Goal: Task Accomplishment & Management: Manage account settings

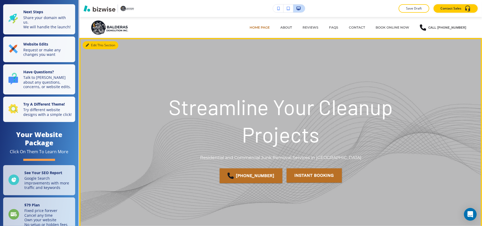
click at [96, 47] on button "Edit This Section" at bounding box center [101, 45] width 36 height 8
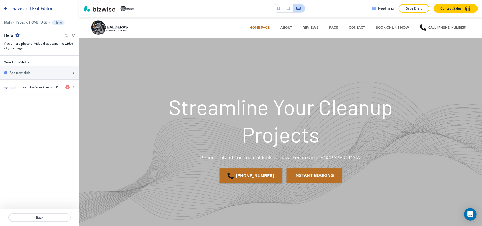
scroll to position [21, 0]
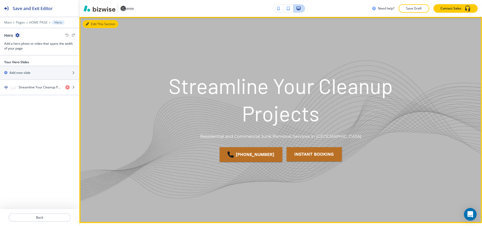
click at [95, 21] on button "Edit This Section" at bounding box center [101, 24] width 36 height 8
click at [94, 22] on button "Edit This Section" at bounding box center [101, 24] width 36 height 8
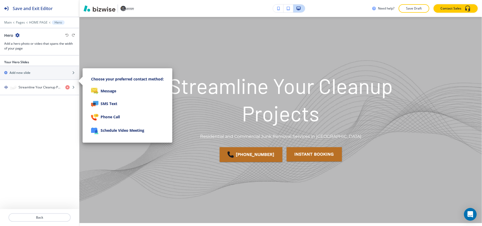
click at [23, 94] on div at bounding box center [241, 113] width 482 height 226
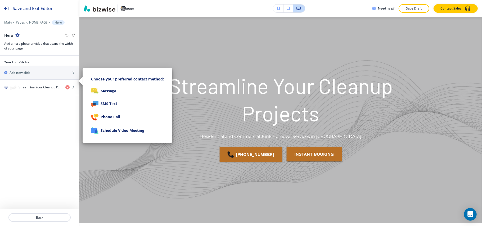
click at [28, 102] on div at bounding box center [241, 113] width 482 height 226
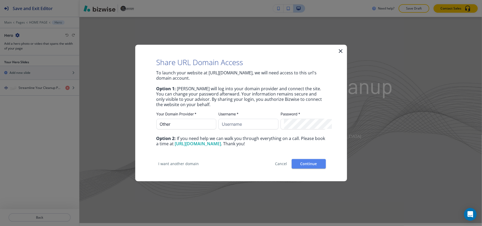
click at [340, 50] on icon "button" at bounding box center [340, 51] width 6 height 6
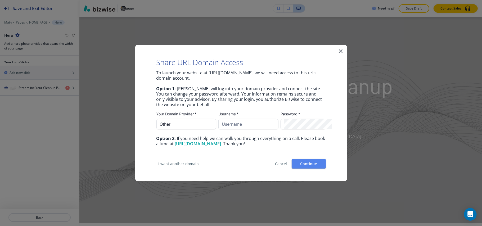
click at [339, 51] on icon "button" at bounding box center [340, 51] width 6 height 6
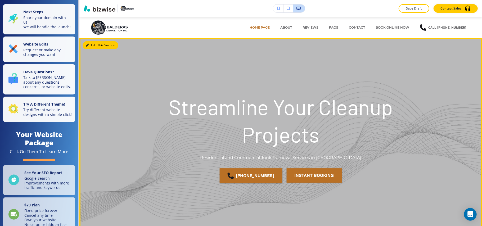
click at [90, 43] on button "Edit This Section" at bounding box center [101, 45] width 36 height 8
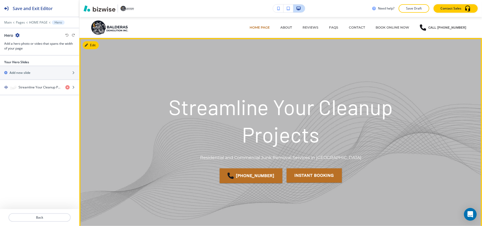
scroll to position [21, 0]
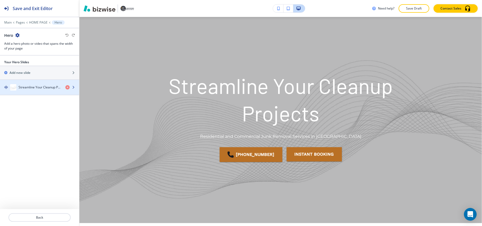
click at [27, 93] on div "button" at bounding box center [39, 92] width 79 height 4
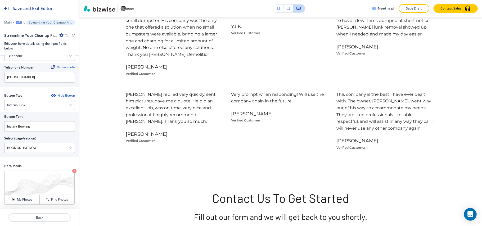
scroll to position [1269, 0]
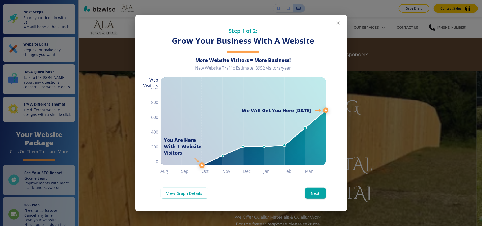
click at [337, 22] on icon "button" at bounding box center [338, 23] width 6 height 6
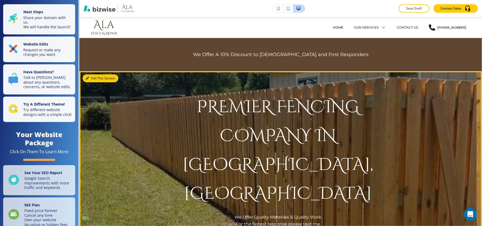
click at [89, 75] on button "Edit This Section" at bounding box center [101, 78] width 36 height 8
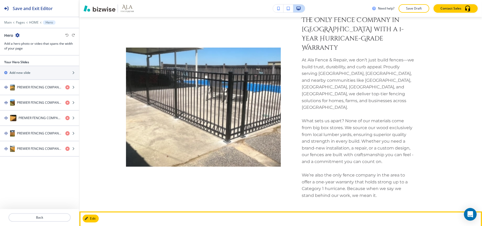
scroll to position [195, 0]
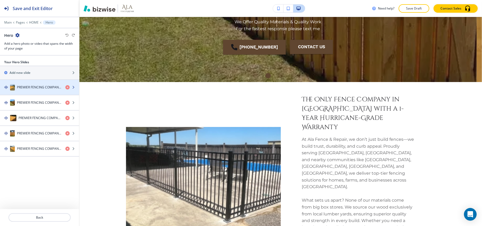
click at [38, 87] on h4 "PREMIER FENCING COMPANY IN ROBERTSDALE, AL & BALDWIN COUNTY" at bounding box center [39, 87] width 44 height 5
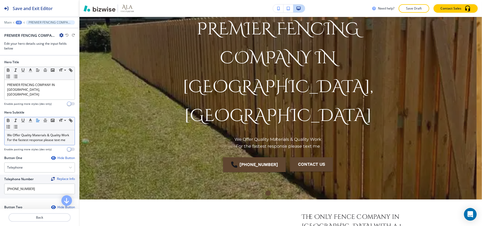
scroll to position [75, 0]
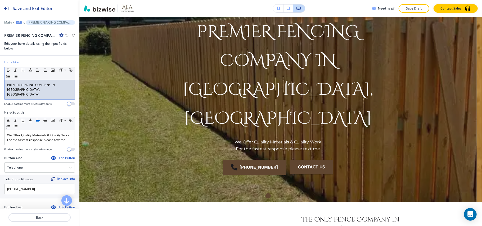
click at [52, 86] on p "PREMIER FENCING COMPANY IN ROBERTSDALE, AL & BALDWIN COUNTY" at bounding box center [39, 90] width 65 height 14
drag, startPoint x: 67, startPoint y: 90, endPoint x: 0, endPoint y: 89, distance: 66.9
click at [0, 89] on div "Hero Title Small Normal Large Huge PREMIER FENCING COMPANY IN ROBERTSDALE, AL &…" at bounding box center [39, 85] width 79 height 50
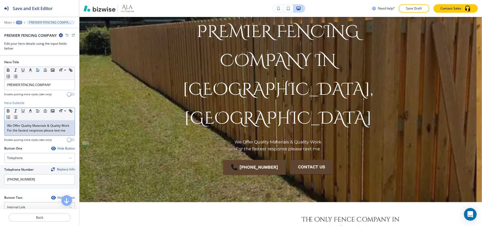
click at [6, 126] on div "We Offer Quality Materials & Quality Work For the fastest response please text …" at bounding box center [39, 128] width 70 height 15
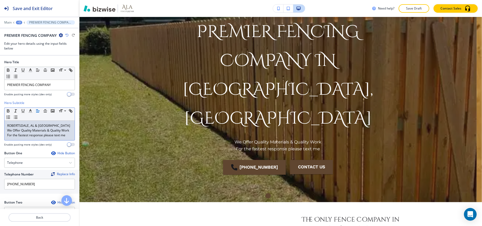
click at [41, 129] on p "We Offer Quality Materials & Quality Work" at bounding box center [39, 130] width 65 height 5
copy div "ROBERTSDALE, AL & BALDWIN COUNTY We Offer Quality Materials & Quality Work For …"
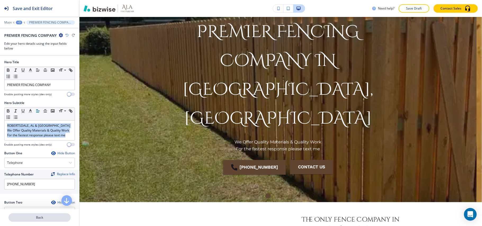
click at [46, 217] on p "Back" at bounding box center [39, 217] width 61 height 5
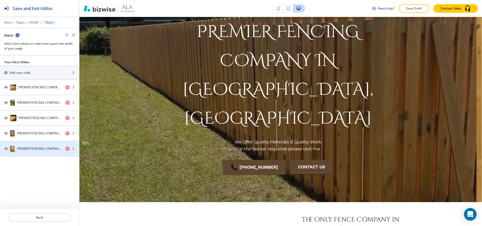
scroll to position [54, 0]
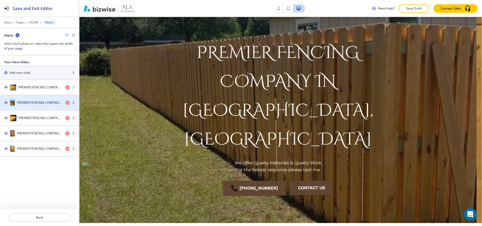
click at [28, 99] on div "button" at bounding box center [39, 97] width 79 height 4
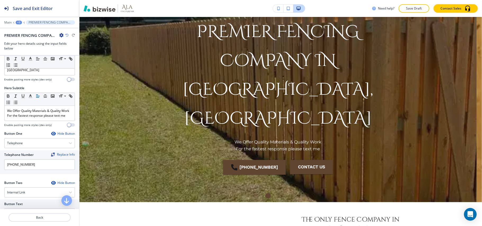
scroll to position [35, 0]
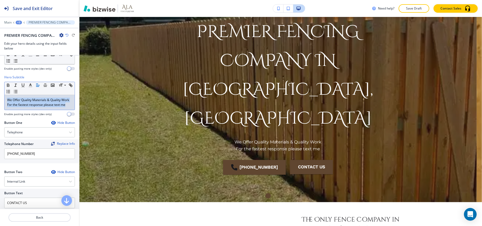
drag, startPoint x: 6, startPoint y: 95, endPoint x: 70, endPoint y: 107, distance: 65.5
click at [70, 107] on div "Hero Subtitle Small Normal Large Huge We Offer Quality Materials & Quality Work…" at bounding box center [39, 97] width 79 height 45
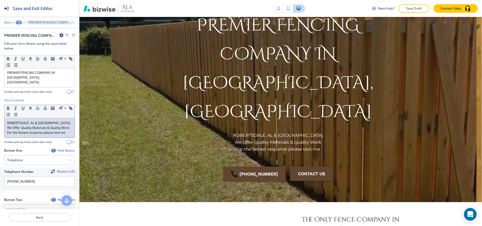
scroll to position [0, 0]
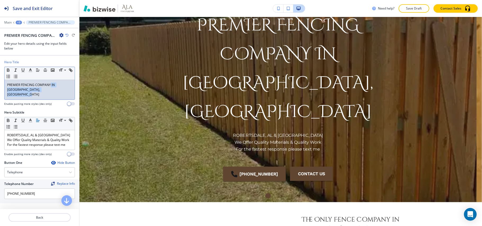
drag, startPoint x: 51, startPoint y: 86, endPoint x: 67, endPoint y: 91, distance: 17.2
click at [67, 91] on div "PREMIER FENCING COMPANY IN ROBERTSDALE, AL & BALDWIN COUNTY" at bounding box center [39, 90] width 70 height 20
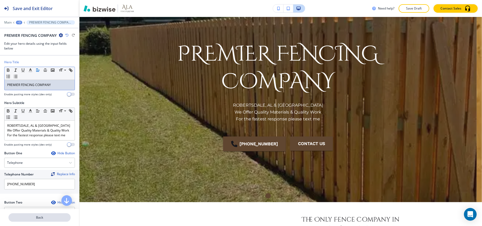
click at [45, 217] on p "Back" at bounding box center [39, 217] width 61 height 5
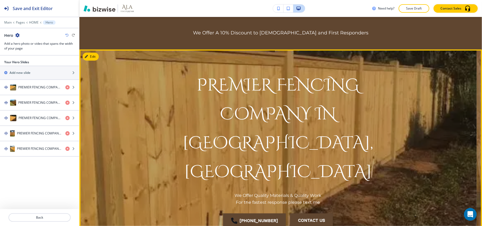
scroll to position [19, 0]
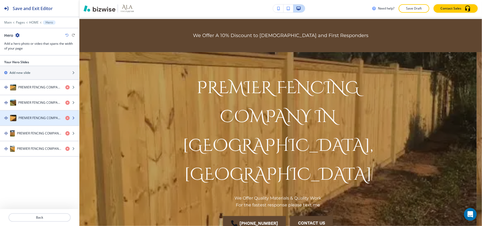
click at [36, 120] on h4 "PREMIER FENCING COMPANY IN ROBERTSDALE, AL & BALDWIN COUNTY" at bounding box center [40, 118] width 43 height 5
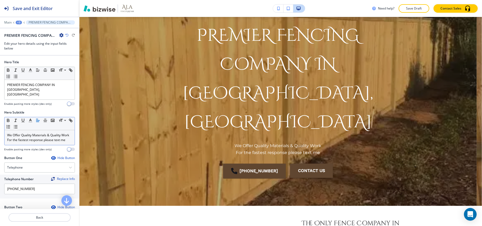
scroll to position [75, 0]
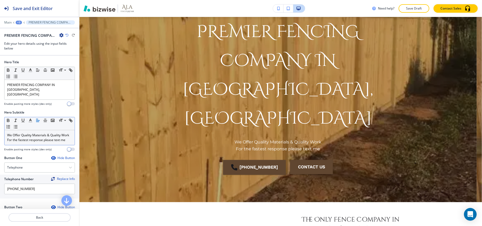
click at [54, 141] on p "For the fastest response please text me" at bounding box center [39, 140] width 65 height 5
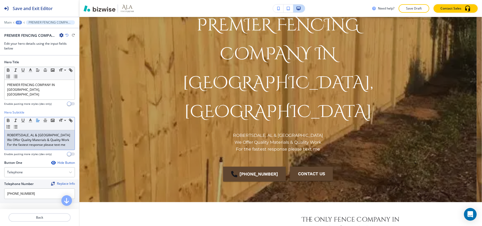
scroll to position [0, 0]
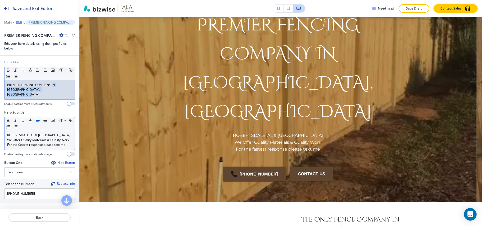
drag, startPoint x: 51, startPoint y: 85, endPoint x: 71, endPoint y: 94, distance: 21.5
click at [71, 94] on div "Hero Title Small Normal Large Huge PREMIER FENCING COMPANY IN ROBERTSDALE, AL &…" at bounding box center [39, 85] width 79 height 50
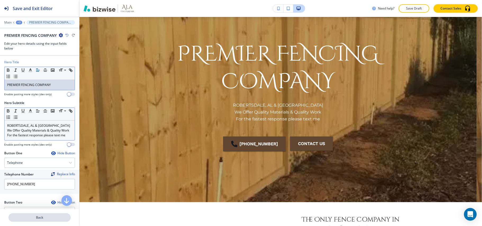
click at [43, 214] on button "Back" at bounding box center [39, 217] width 62 height 8
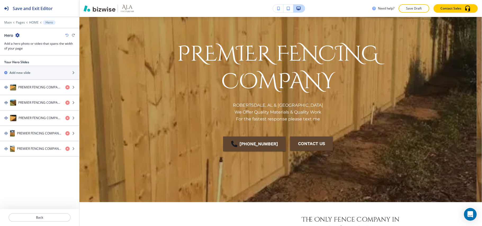
scroll to position [54, 0]
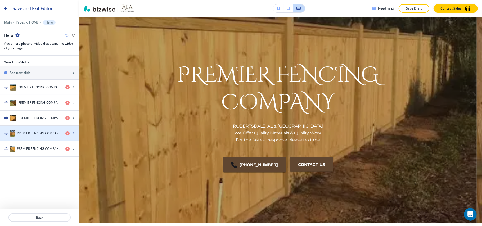
click at [29, 134] on h4 "PREMIER FENCING COMPANY IN ROBERTSDALE, AL & BALDWIN COUNTY" at bounding box center [39, 133] width 44 height 5
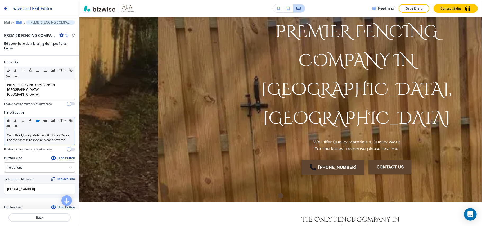
scroll to position [0, 319]
click at [37, 137] on p "We Offer Quality Materials & Quality Work" at bounding box center [39, 135] width 65 height 5
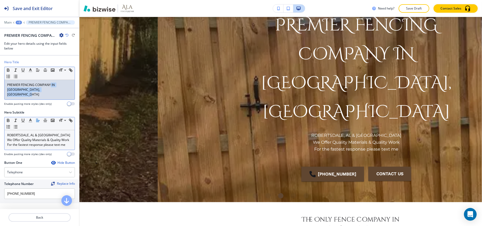
drag, startPoint x: 54, startPoint y: 87, endPoint x: 68, endPoint y: 91, distance: 14.2
click at [68, 91] on div "PREMIER FENCING COMPANY IN ROBERTSDALE, AL & BALDWIN COUNTY" at bounding box center [39, 90] width 70 height 20
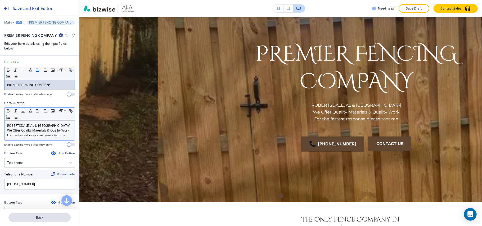
click at [49, 215] on p "Back" at bounding box center [39, 217] width 61 height 5
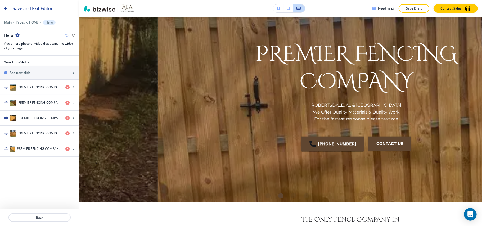
scroll to position [54, 0]
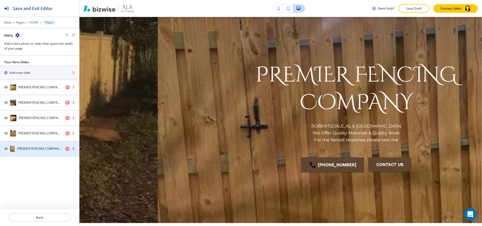
click at [32, 152] on div "PREMIER FENCING COMPANY IN ROBERTSDALE, AL & BALDWIN COUNTY" at bounding box center [30, 148] width 61 height 6
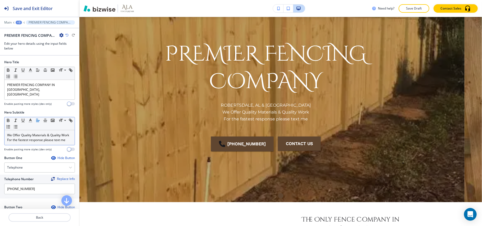
scroll to position [0, 0]
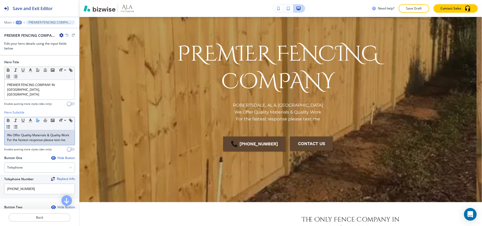
click at [34, 135] on p "We Offer Quality Materials & Quality Work" at bounding box center [39, 135] width 65 height 5
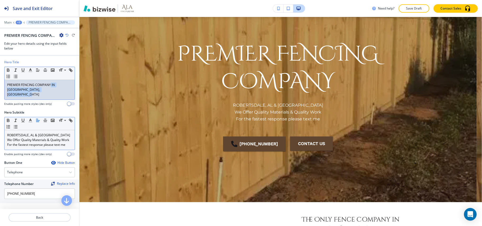
drag, startPoint x: 51, startPoint y: 85, endPoint x: 69, endPoint y: 94, distance: 19.9
click at [69, 94] on div "PREMIER FENCING COMPANY IN ROBERTSDALE, AL & BALDWIN COUNTY" at bounding box center [39, 90] width 70 height 20
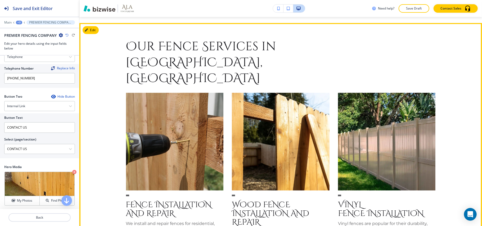
scroll to position [428, 0]
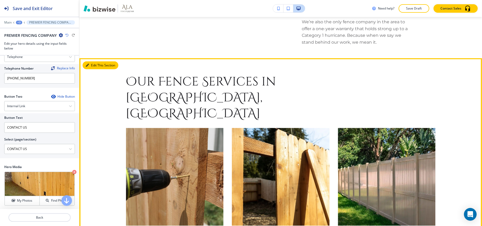
click at [95, 61] on button "Edit This Section" at bounding box center [101, 65] width 36 height 8
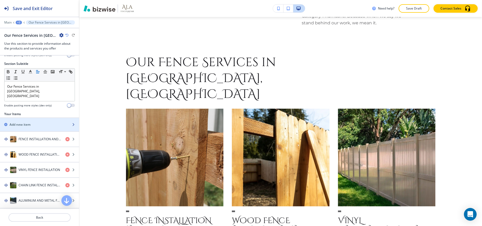
scroll to position [106, 0]
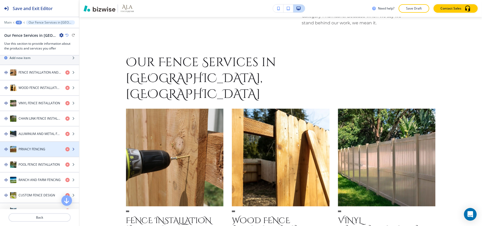
click at [26, 142] on div "button" at bounding box center [39, 144] width 79 height 4
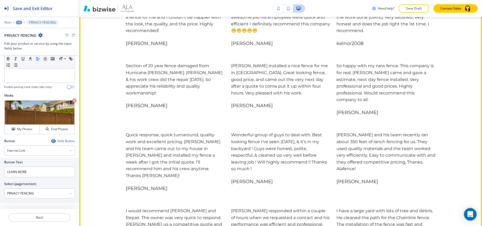
scroll to position [1777, 0]
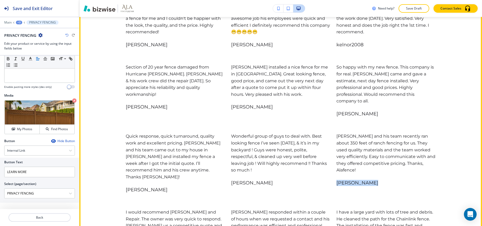
drag, startPoint x: 366, startPoint y: 104, endPoint x: 334, endPoint y: 103, distance: 32.0
click at [336, 180] on p "Alex Chartier" at bounding box center [385, 183] width 99 height 6
copy p "Alex Chartier"
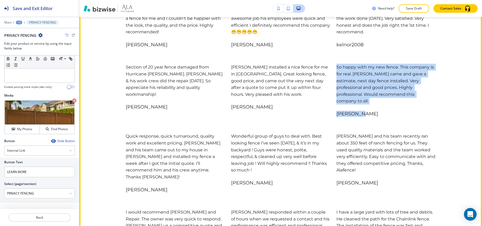
drag, startPoint x: 361, startPoint y: 39, endPoint x: 318, endPoint y: 39, distance: 43.6
click at [345, 111] on p "Lori Dean" at bounding box center [385, 114] width 99 height 6
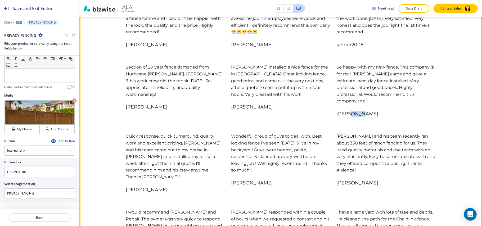
click at [345, 111] on p "Lori Dean" at bounding box center [385, 114] width 99 height 6
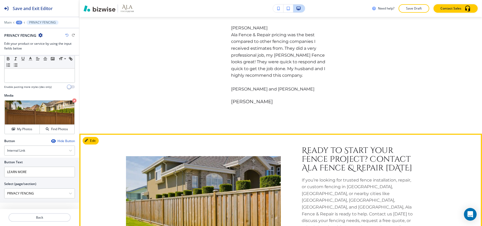
scroll to position [2447, 0]
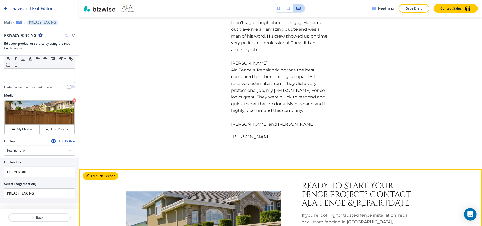
click at [92, 172] on button "Edit This Section" at bounding box center [101, 176] width 36 height 8
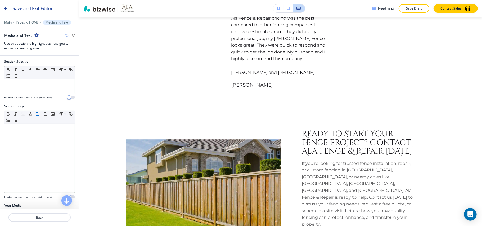
scroll to position [85, 0]
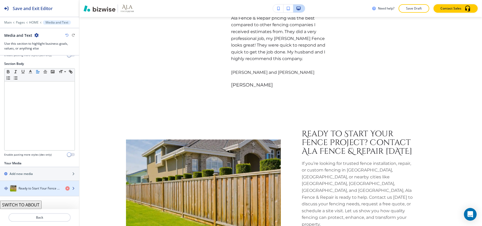
click at [33, 185] on div "Ready to Start Your Fence Project? Contact Ala Fence & Repair Today" at bounding box center [30, 188] width 61 height 6
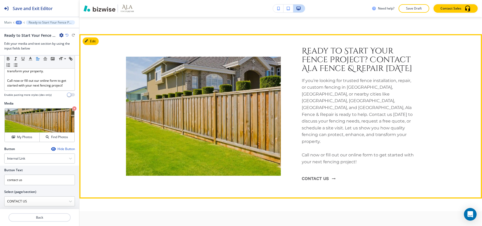
scroll to position [2653, 0]
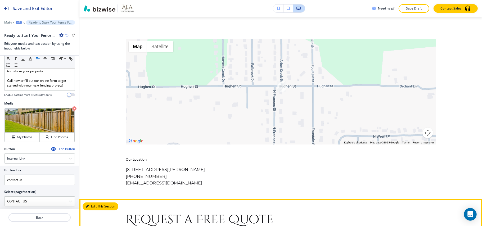
click at [96, 202] on button "Edit This Section" at bounding box center [101, 206] width 36 height 8
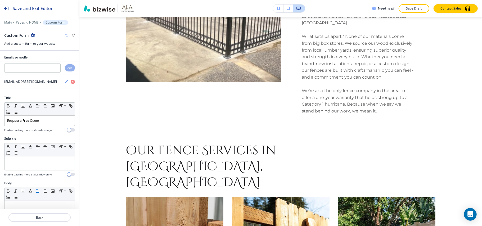
scroll to position [0, 0]
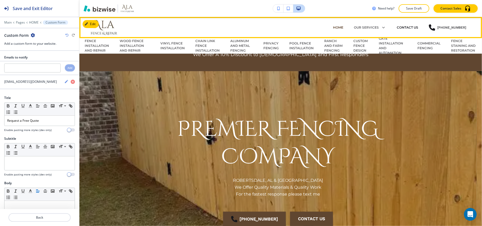
click at [409, 27] on p "CONTACT US" at bounding box center [406, 27] width 21 height 5
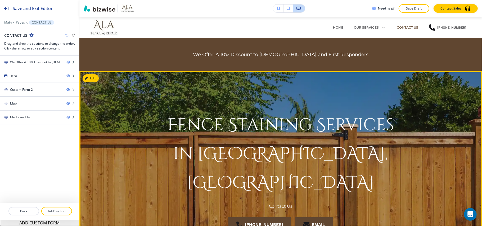
scroll to position [35, 0]
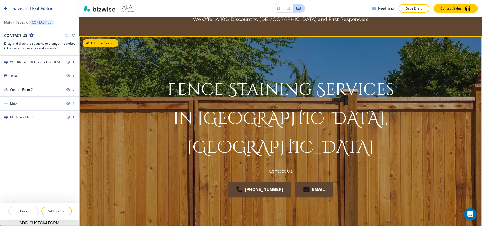
click at [92, 42] on button "Edit This Section" at bounding box center [101, 43] width 36 height 8
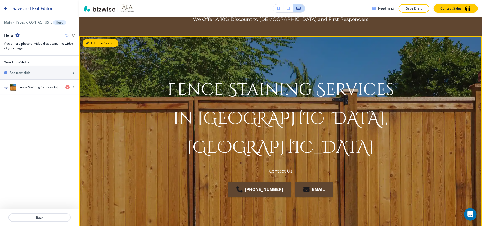
scroll to position [54, 0]
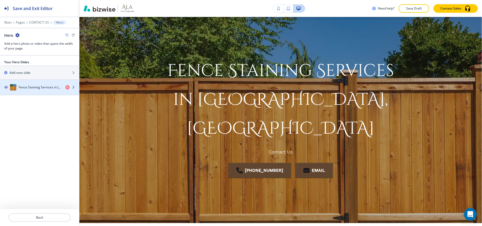
click at [22, 88] on h4 "Fence Staining Services in Robertsdale, AL" at bounding box center [40, 87] width 43 height 5
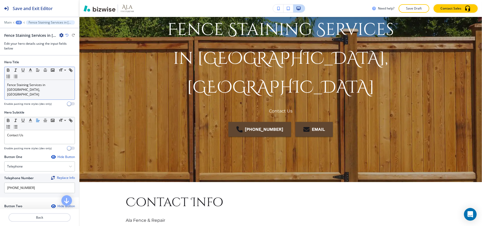
scroll to position [107, 0]
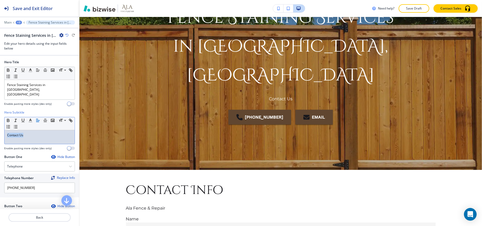
drag, startPoint x: 37, startPoint y: 134, endPoint x: 0, endPoint y: 125, distance: 38.0
click at [0, 125] on div "Hero Subtitle Small Normal Large Huge Contact Us Enable pasting more styles (de…" at bounding box center [39, 132] width 79 height 44
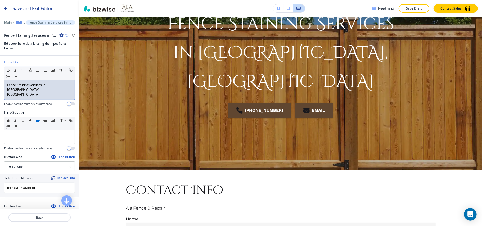
click at [27, 87] on p "Fence Staining Services in Robertsdale, AL" at bounding box center [39, 90] width 65 height 14
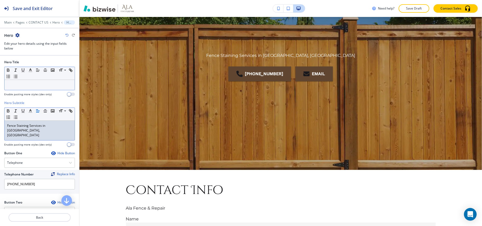
click at [36, 86] on p at bounding box center [39, 85] width 65 height 5
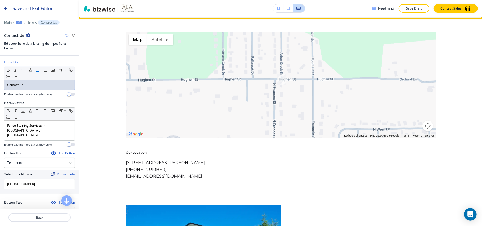
scroll to position [601, 0]
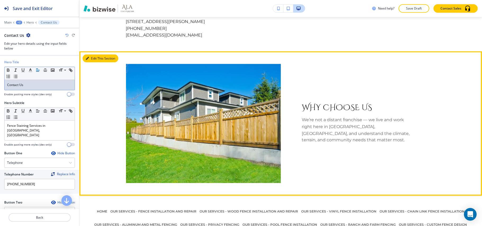
click at [86, 60] on icon "button" at bounding box center [87, 58] width 3 height 3
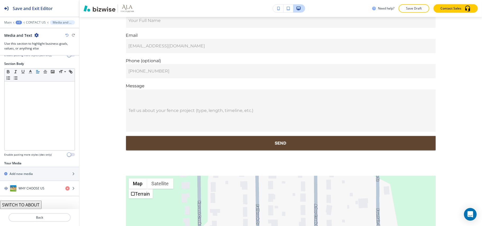
scroll to position [240, 0]
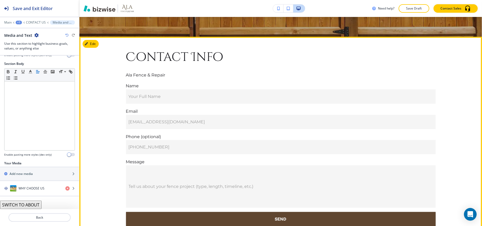
click at [100, 46] on section "Contact Info Ala Fence & Repair Name Your Full Name Your Full Name Email email@…" at bounding box center [280, 138] width 402 height 202
click at [90, 43] on button "Edit This Section" at bounding box center [101, 44] width 36 height 8
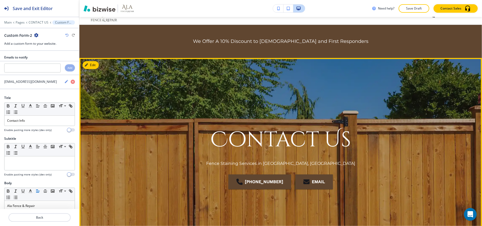
scroll to position [0, 0]
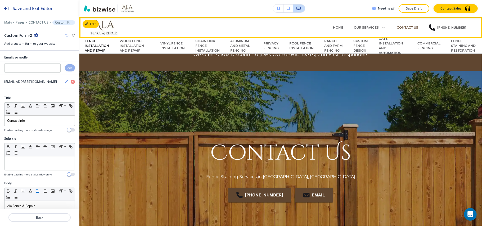
click at [89, 44] on p "FENCE INSTALLATION AND REPAIR" at bounding box center [97, 46] width 24 height 14
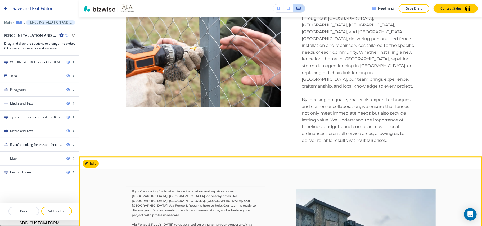
scroll to position [987, 0]
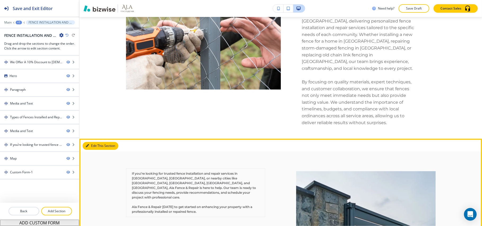
click at [86, 142] on button "Edit This Section" at bounding box center [101, 146] width 36 height 8
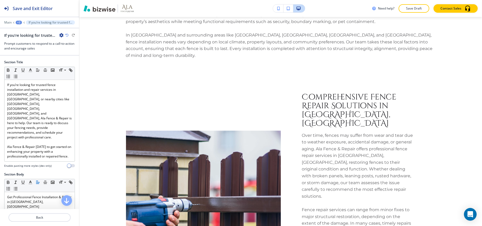
scroll to position [0, 0]
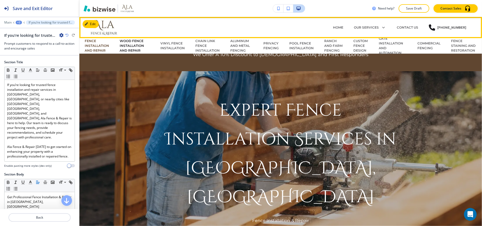
click at [121, 46] on p "WOOD FENCE INSTALLATION AND REPAIR" at bounding box center [135, 46] width 30 height 14
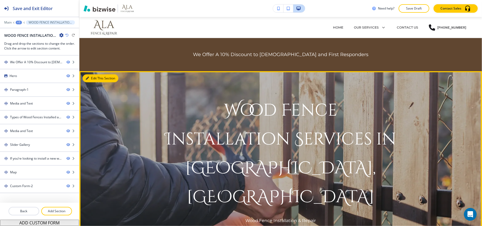
click at [90, 75] on button "Edit This Section" at bounding box center [101, 78] width 36 height 8
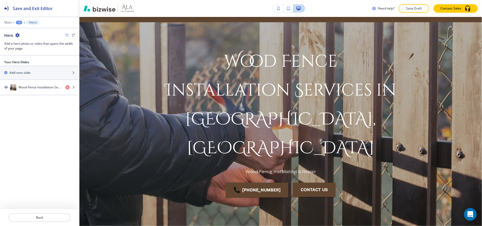
scroll to position [54, 0]
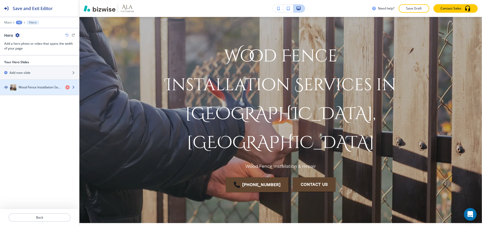
click at [36, 88] on h4 "Wood Fence Installation Services in Robertsdale, AL" at bounding box center [40, 87] width 43 height 5
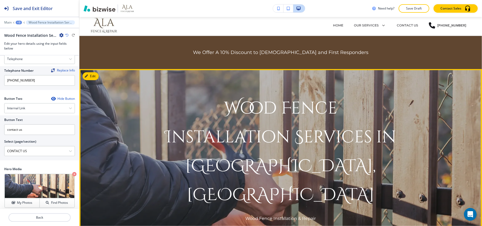
scroll to position [0, 0]
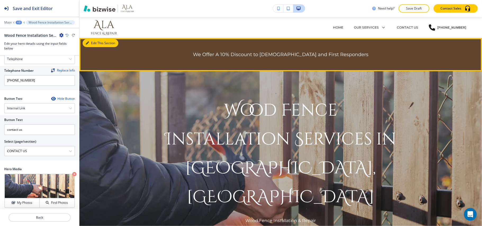
click at [89, 46] on button "Edit This Section" at bounding box center [101, 43] width 36 height 8
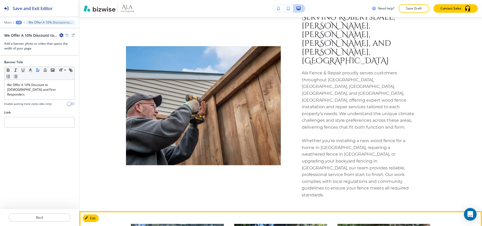
scroll to position [938, 0]
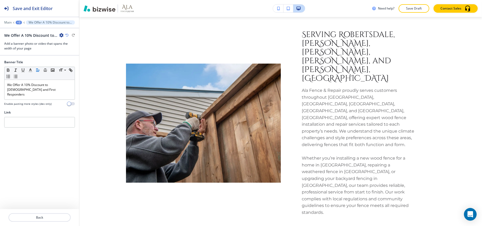
click at [20, 22] on div "+2" at bounding box center [19, 23] width 6 height 4
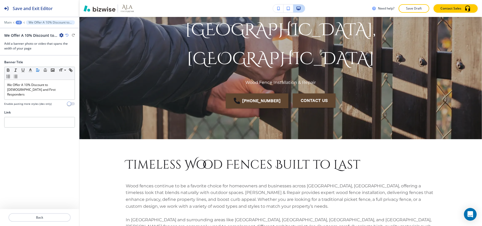
scroll to position [0, 0]
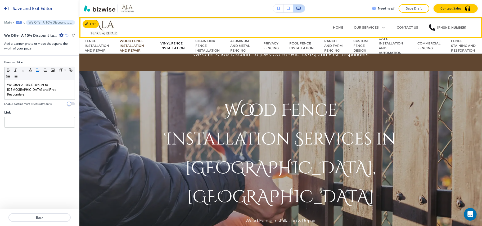
click at [173, 47] on p "VINYL FENCE INSTALLATION" at bounding box center [172, 46] width 24 height 10
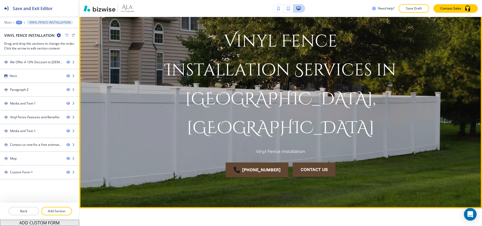
scroll to position [35, 0]
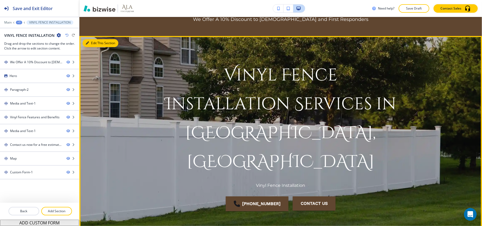
click at [94, 41] on button "Edit This Section" at bounding box center [101, 43] width 36 height 8
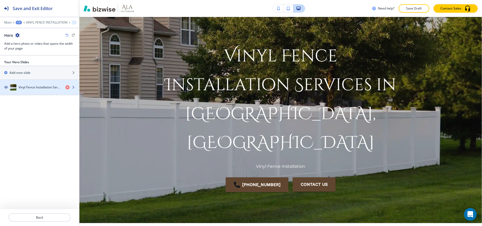
click at [31, 86] on h4 "Vinyl Fence Installation Services in Robertsdale, AL" at bounding box center [40, 87] width 43 height 5
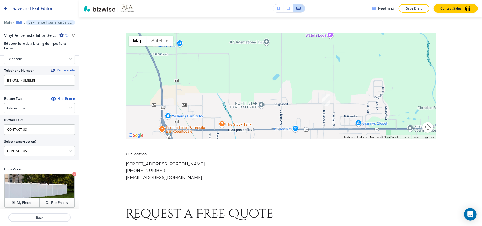
scroll to position [1334, 0]
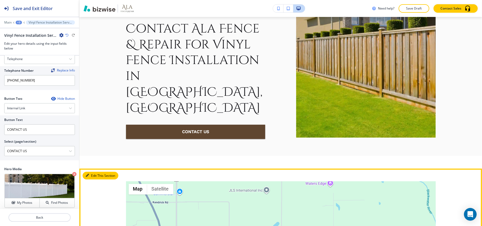
click at [95, 172] on button "Edit This Section" at bounding box center [101, 176] width 36 height 8
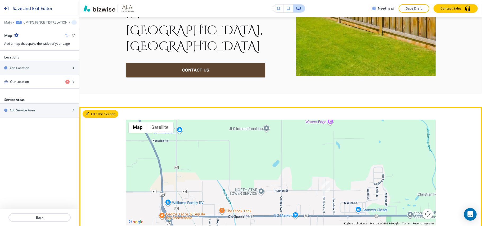
scroll to position [1265, 0]
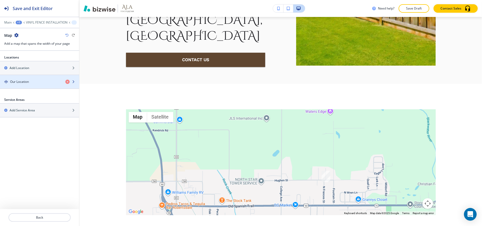
click at [26, 80] on h4 "Our Location" at bounding box center [19, 81] width 19 height 5
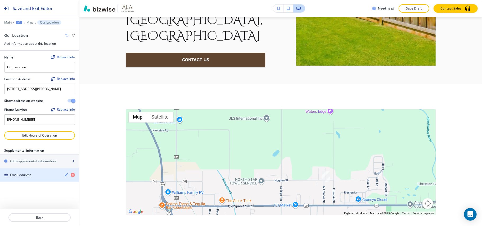
click at [35, 163] on h2 "Add supplemental information" at bounding box center [33, 161] width 46 height 5
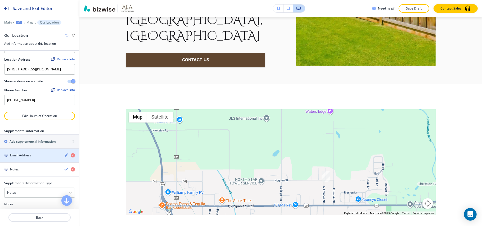
scroll to position [68, 0]
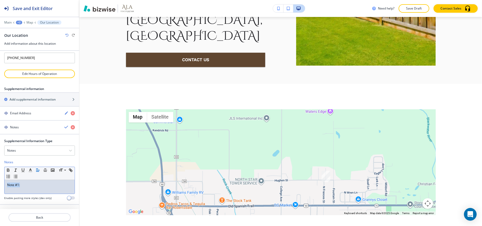
drag, startPoint x: 32, startPoint y: 183, endPoint x: 0, endPoint y: 180, distance: 31.9
click at [0, 180] on div "Supplemental Information Type Notes Notes Email Address PO Box Fax Number Other…" at bounding box center [39, 172] width 79 height 66
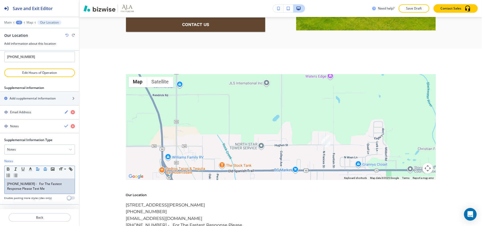
scroll to position [69, 0]
drag, startPoint x: 38, startPoint y: 186, endPoint x: 34, endPoint y: 184, distance: 4.7
click at [34, 184] on p "(251) 295-6668 - For The Fastest Response Please Text Me" at bounding box center [39, 186] width 65 height 10
click at [30, 169] on line "button" at bounding box center [30, 169] width 1 height 0
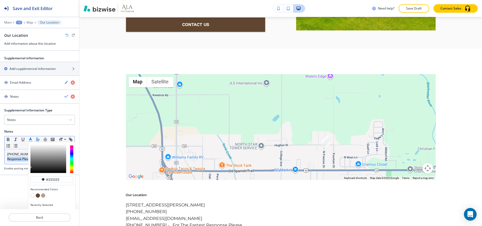
scroll to position [105, 0]
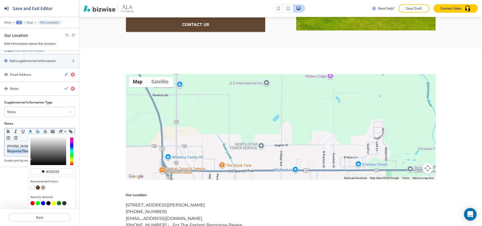
click at [72, 141] on div "button" at bounding box center [71, 150] width 3 height 29
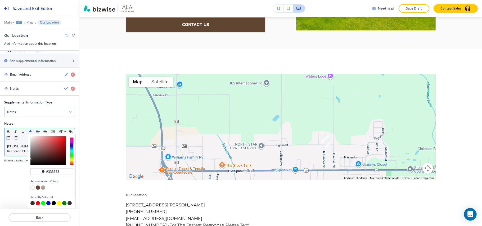
drag, startPoint x: 71, startPoint y: 140, endPoint x: 71, endPoint y: 136, distance: 4.3
click at [71, 136] on div "#333333 Recommended Colors Recently Selected" at bounding box center [52, 171] width 48 height 75
click at [64, 142] on div "button" at bounding box center [48, 150] width 36 height 29
type input "#e7080c"
click at [65, 141] on div "button" at bounding box center [48, 150] width 36 height 29
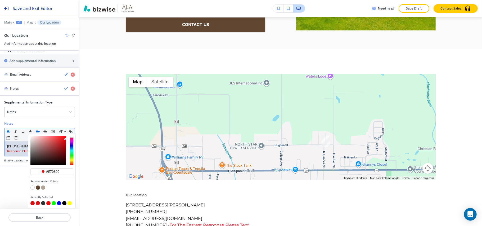
click at [7, 135] on div "Supplemental Information Type Notes Notes Email Address PO Box Fax Number Other…" at bounding box center [39, 130] width 79 height 71
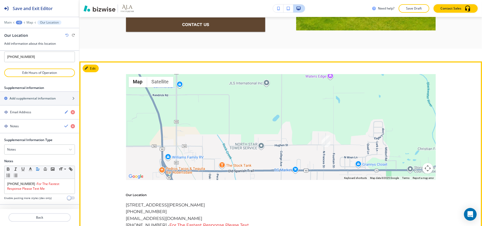
click at [272, 193] on div "Our Location 23468 N Frances St. Robertsdale, AL 36567 (251) 295-6668 craighami…" at bounding box center [280, 214] width 309 height 43
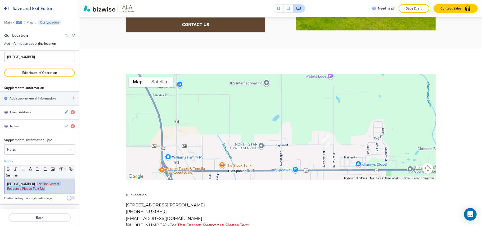
drag, startPoint x: 53, startPoint y: 189, endPoint x: 34, endPoint y: 183, distance: 20.4
click at [34, 183] on p "(251) 295-6668 - For The Fastest Response Please Text Me" at bounding box center [39, 186] width 65 height 10
click at [10, 167] on icon "button" at bounding box center [8, 169] width 5 height 5
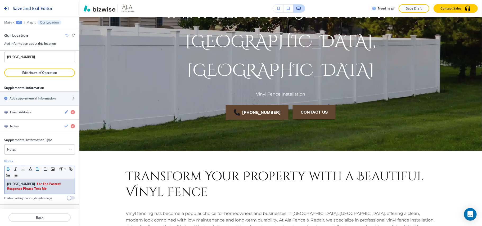
scroll to position [0, 0]
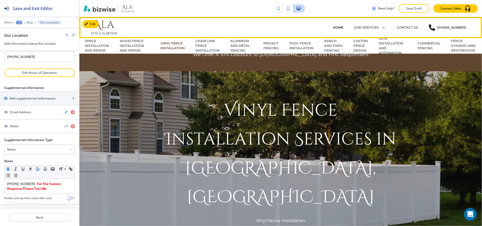
click at [335, 27] on p "HOME" at bounding box center [338, 27] width 10 height 5
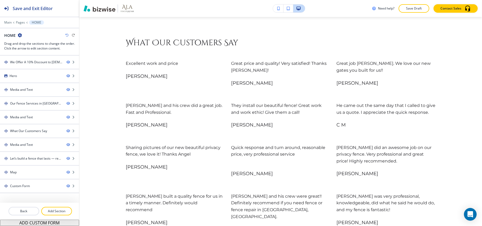
scroll to position [1390, 0]
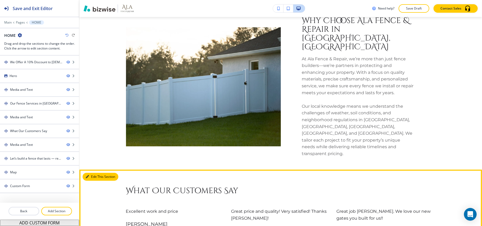
click at [84, 173] on button "Edit This Section" at bounding box center [101, 177] width 36 height 8
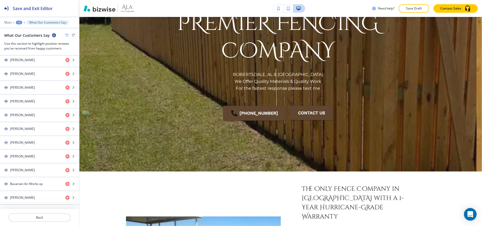
scroll to position [0, 0]
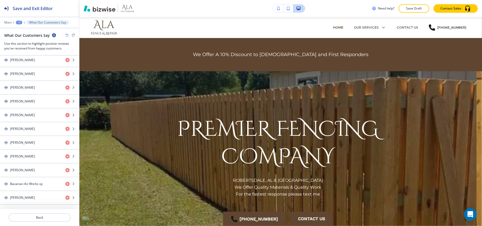
click at [11, 20] on div at bounding box center [39, 18] width 79 height 3
click at [6, 24] on p "Main" at bounding box center [7, 23] width 7 height 4
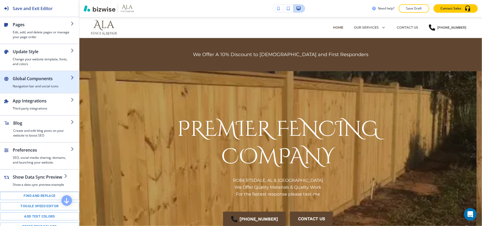
click at [27, 85] on h4 "Navigation bar and social icons" at bounding box center [42, 86] width 58 height 5
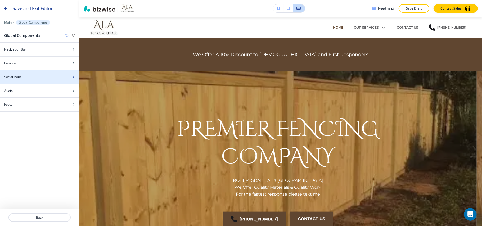
click at [33, 75] on div "Social Icons" at bounding box center [33, 77] width 67 height 5
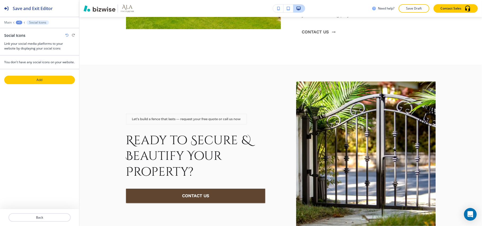
click at [60, 84] on button "Add" at bounding box center [39, 80] width 71 height 8
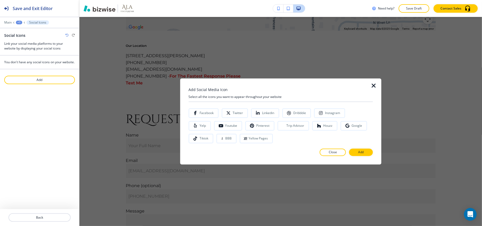
scroll to position [3087, 0]
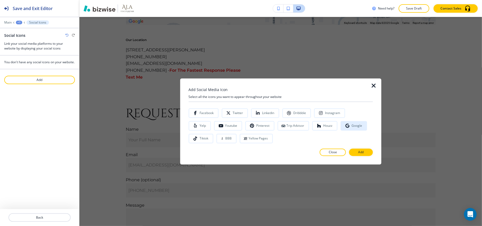
click at [351, 126] on div "Google" at bounding box center [356, 126] width 11 height 4
click at [363, 158] on div at bounding box center [280, 160] width 184 height 8
click at [363, 150] on p "Add" at bounding box center [361, 152] width 6 height 5
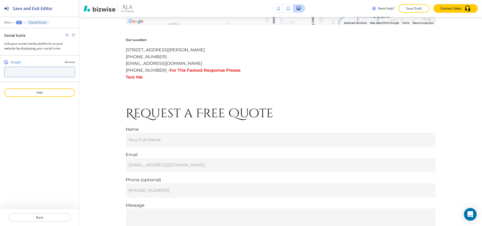
click at [29, 74] on input "text" at bounding box center [39, 72] width 71 height 11
paste input "https://search.google.com/local/writereview?placeid=ChIJm6tmHpqGyW4Ri2Q6yJGmdhQ"
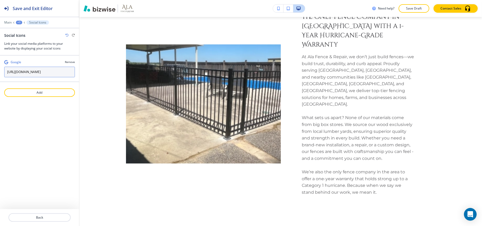
scroll to position [0, 0]
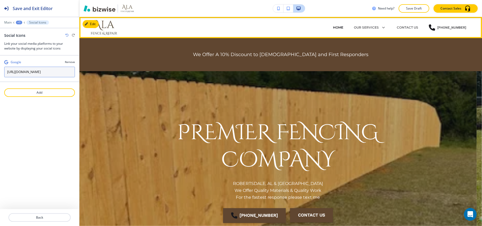
type input "https://search.google.com/local/writereview?placeid=ChIJm6tmHpqGyW4Ri2Q6yJGmdhQ"
click at [337, 27] on p "HOME" at bounding box center [338, 27] width 10 height 5
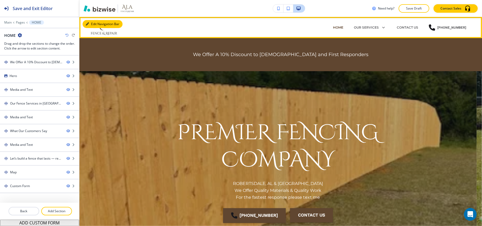
click at [95, 20] on button "Edit Navigation Bar" at bounding box center [103, 24] width 40 height 8
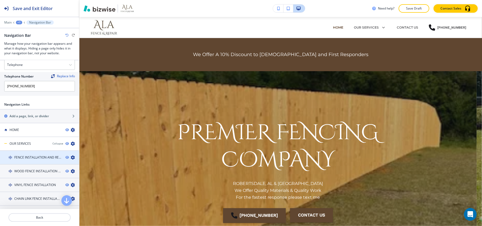
scroll to position [35, 0]
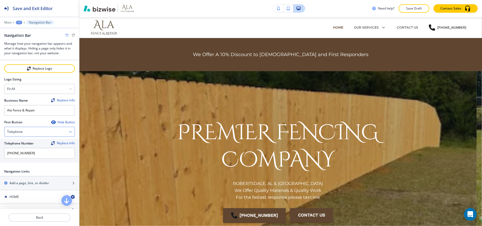
click at [53, 134] on div "Telephone" at bounding box center [39, 132] width 70 height 10
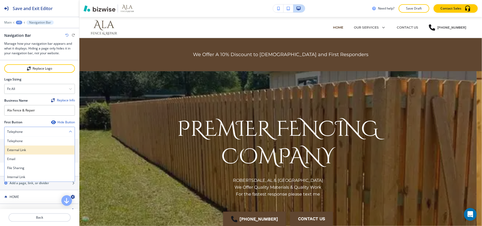
click at [28, 151] on h4 "External Link" at bounding box center [39, 150] width 65 height 5
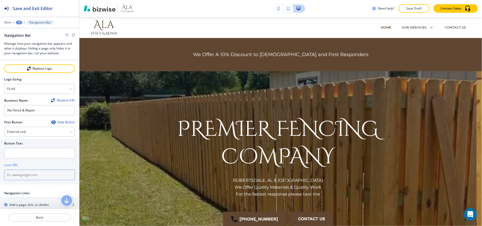
paste input "https://search.google.com/local/writereview?placeid=ChIJm6tmHpqGyW4Ri2Q6yJGmdhQ"
type input "https://search.google.com/local/writereview?placeid=ChIJm6tmHpqGyW4Ri2Q6yJGmdhQ"
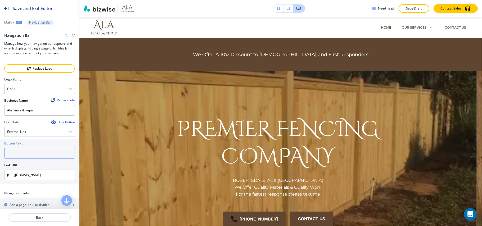
click at [24, 153] on input "text" at bounding box center [39, 153] width 71 height 11
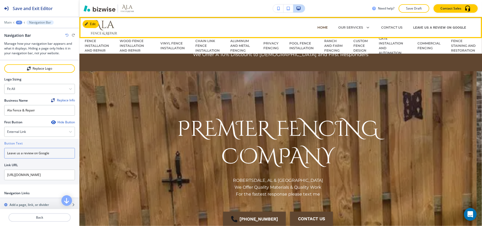
type input "Leave us a review on Google"
click at [277, 43] on div "PRIVACY FENCING" at bounding box center [271, 46] width 26 height 10
click at [271, 44] on p "PRIVACY FENCING" at bounding box center [270, 46] width 15 height 10
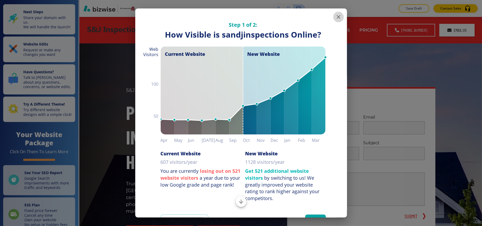
click at [336, 17] on icon "button" at bounding box center [338, 17] width 4 height 4
